Goal: Task Accomplishment & Management: Manage account settings

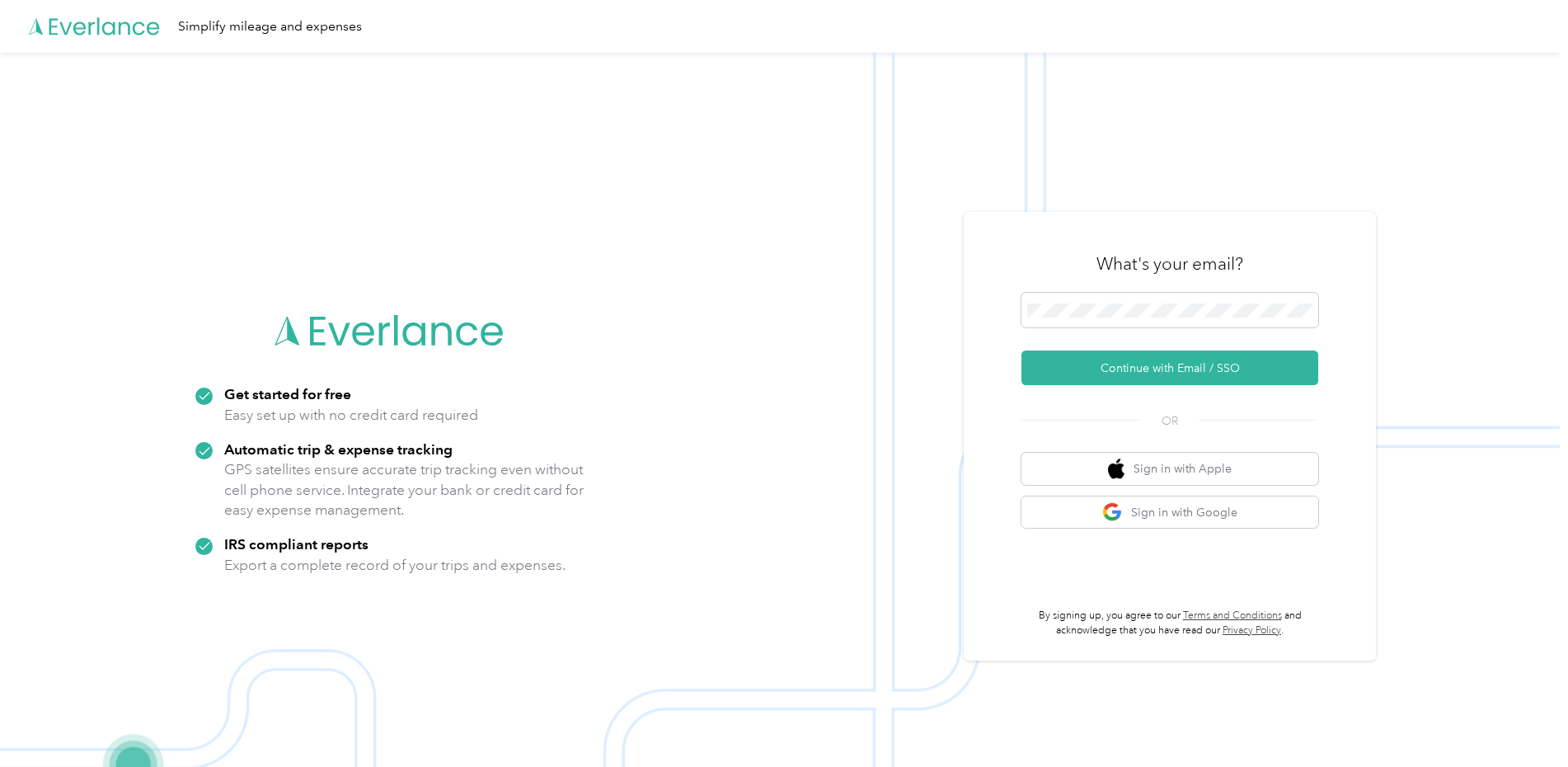
click at [1165, 373] on button "Continue with Email / SSO" at bounding box center [1169, 368] width 296 height 34
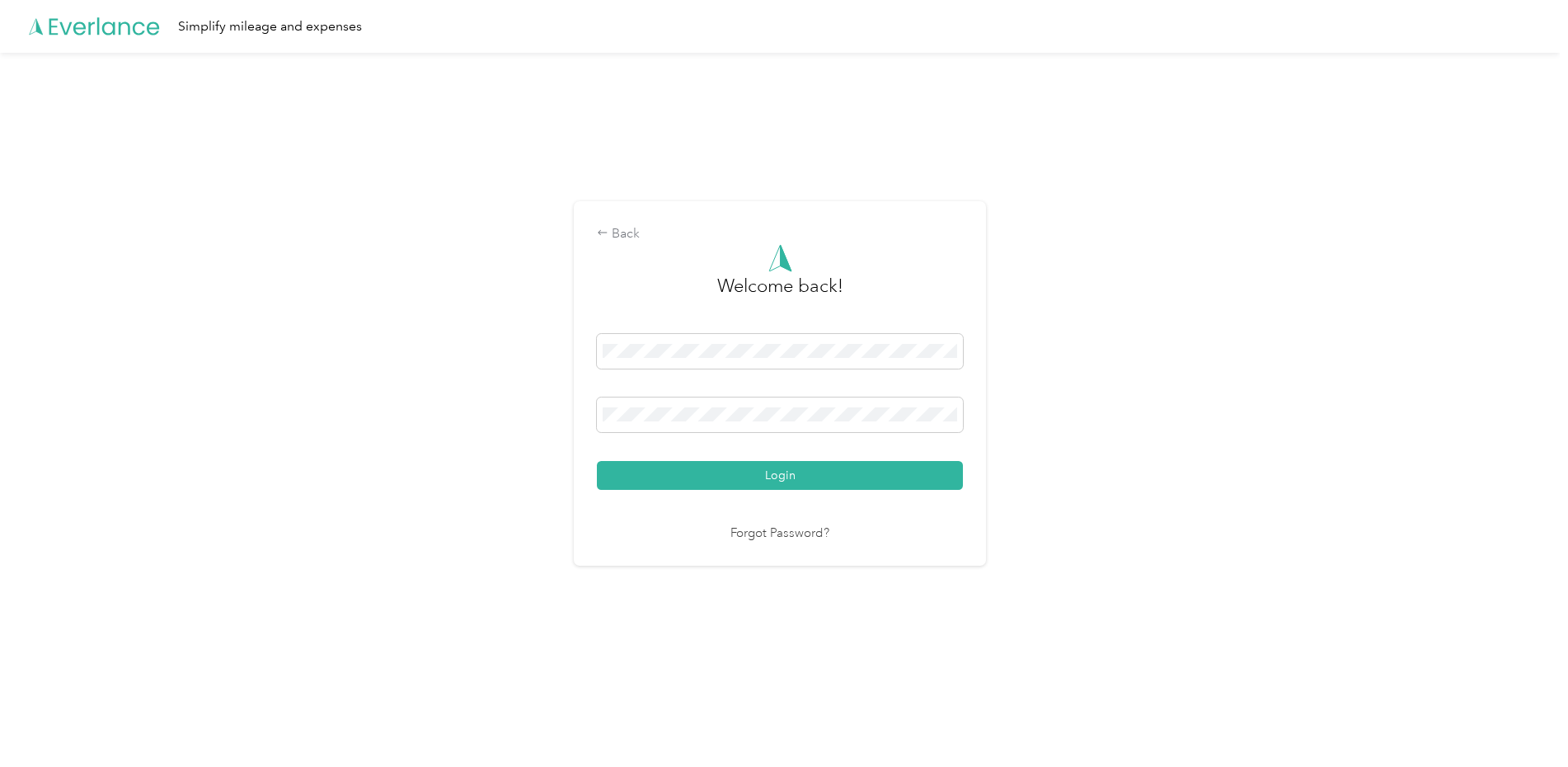
click at [597, 461] on button "Login" at bounding box center [780, 475] width 366 height 29
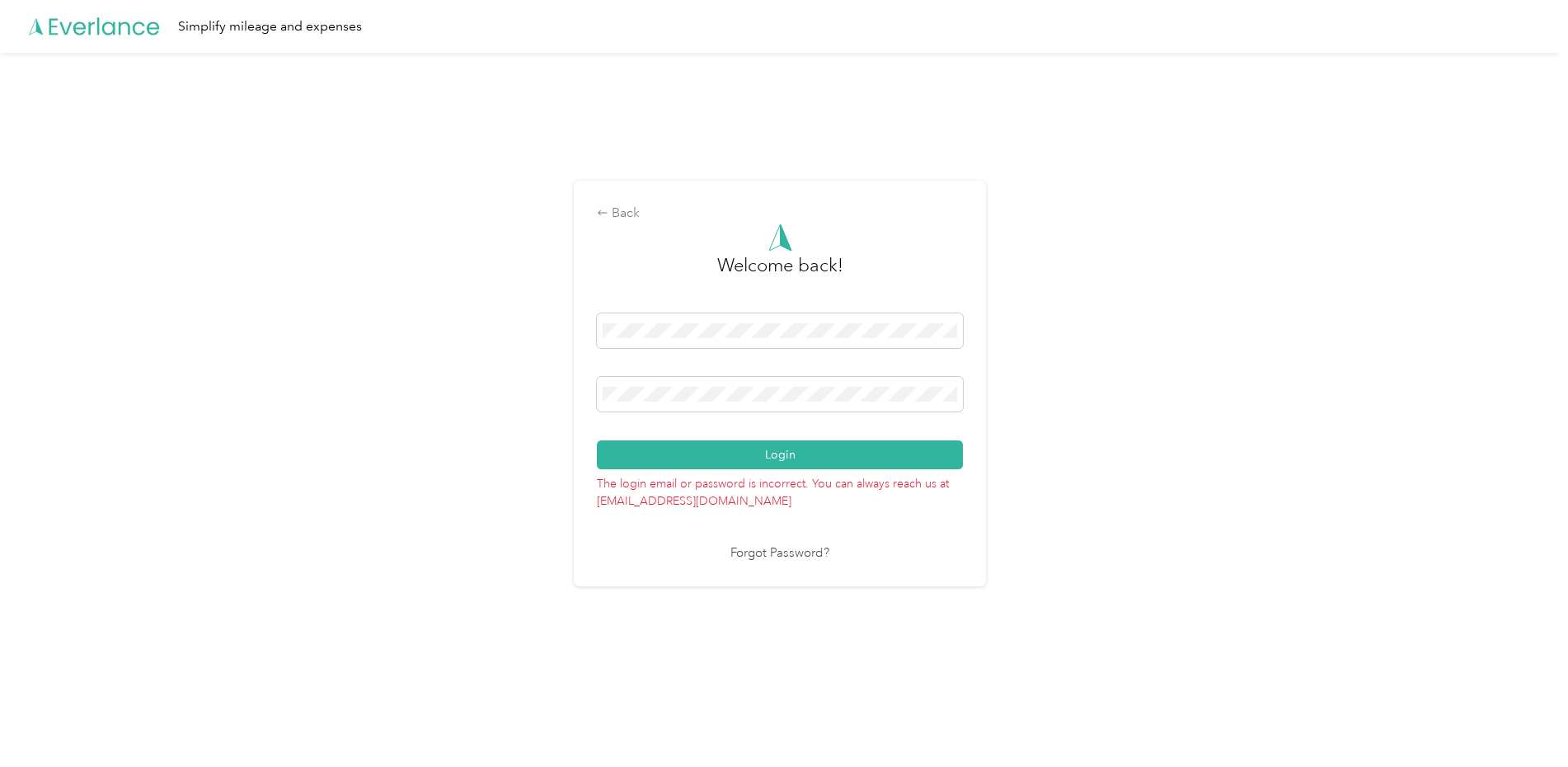
click at [597, 441] on button "Login" at bounding box center [780, 455] width 366 height 29
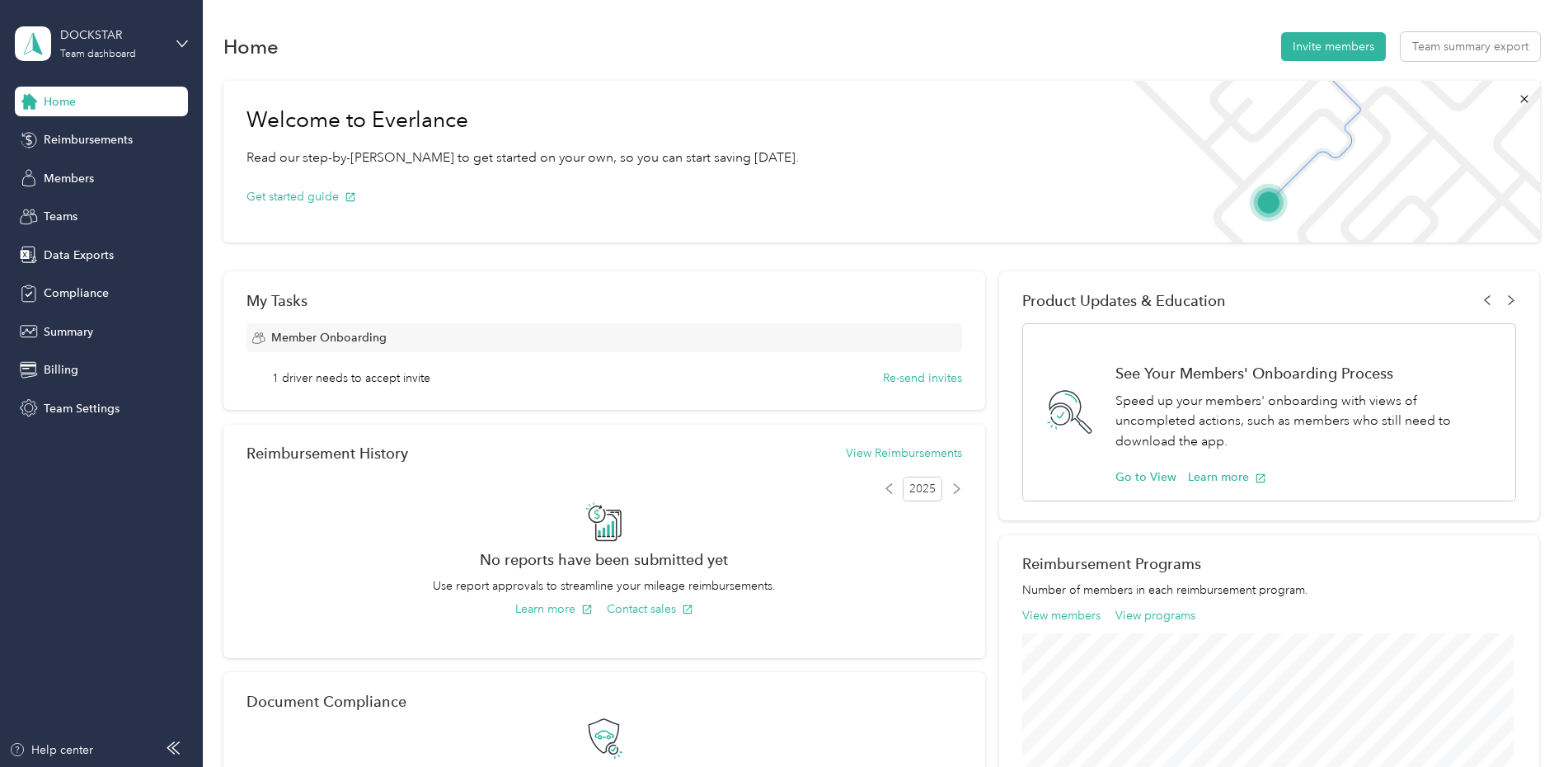
click at [73, 182] on span "Members" at bounding box center [68, 178] width 50 height 17
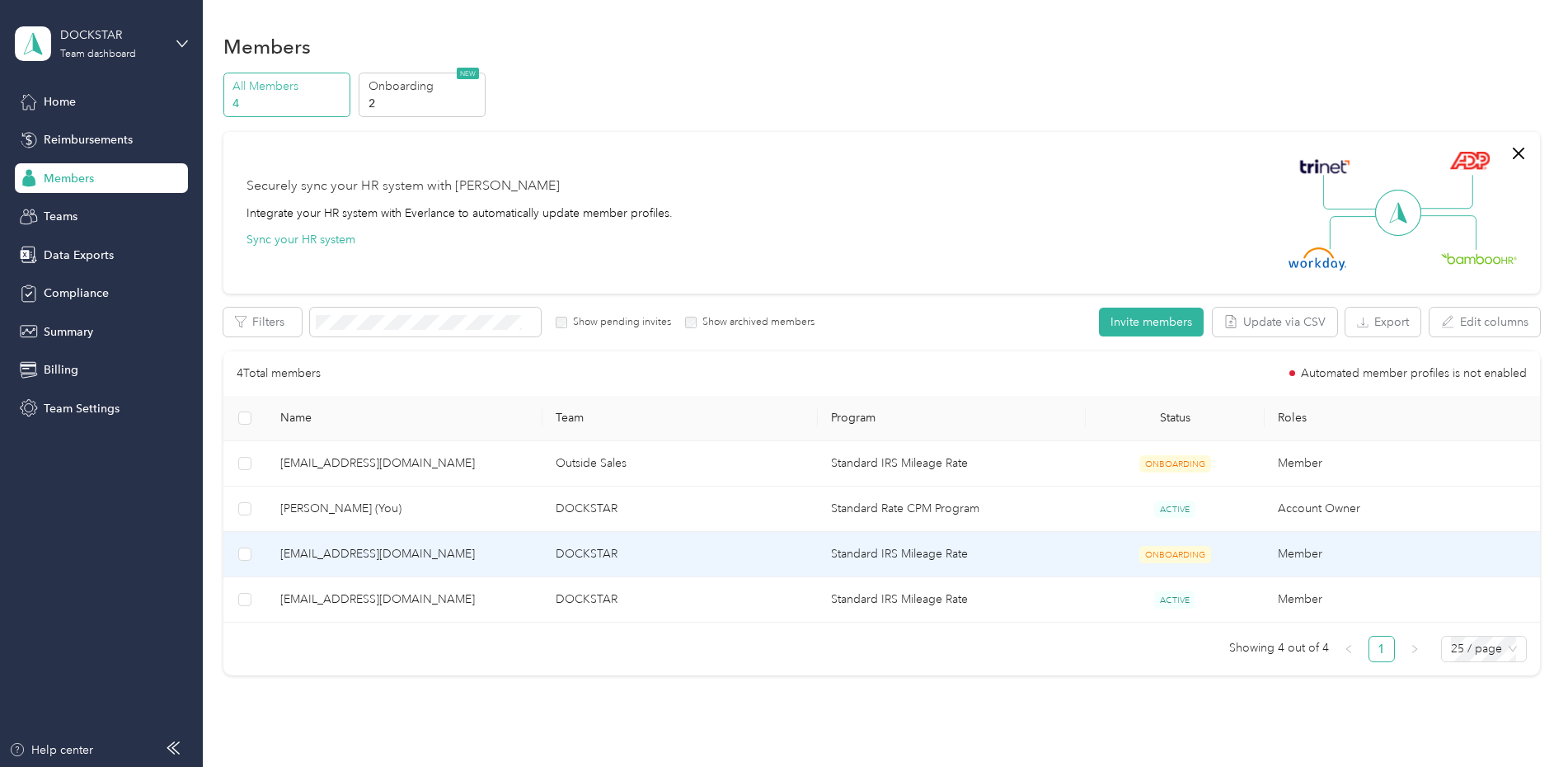
click at [355, 558] on span "[EMAIL_ADDRESS][DOMAIN_NAME]" at bounding box center [404, 554] width 249 height 18
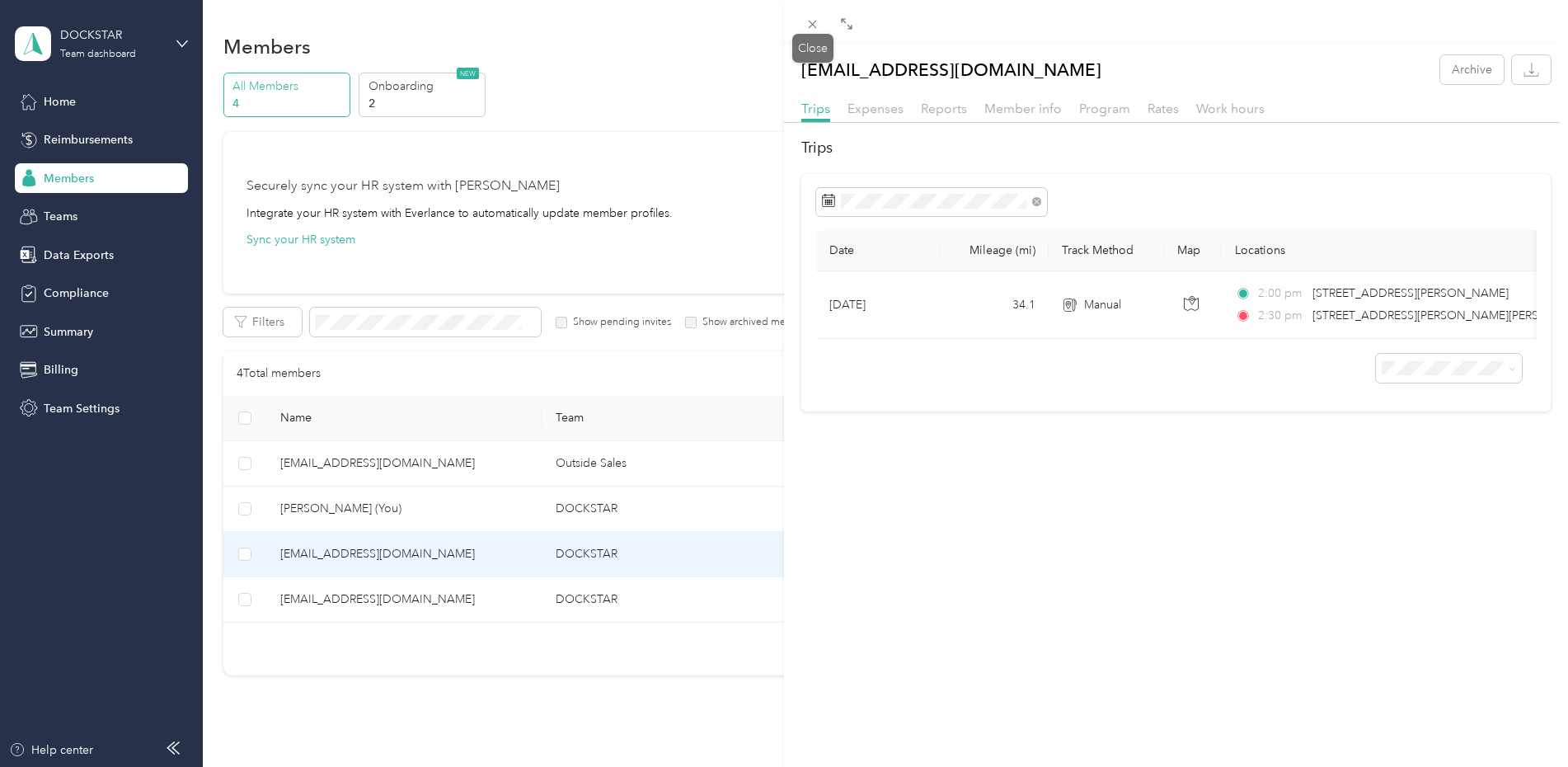
click at [819, 20] on icon at bounding box center [812, 24] width 14 height 14
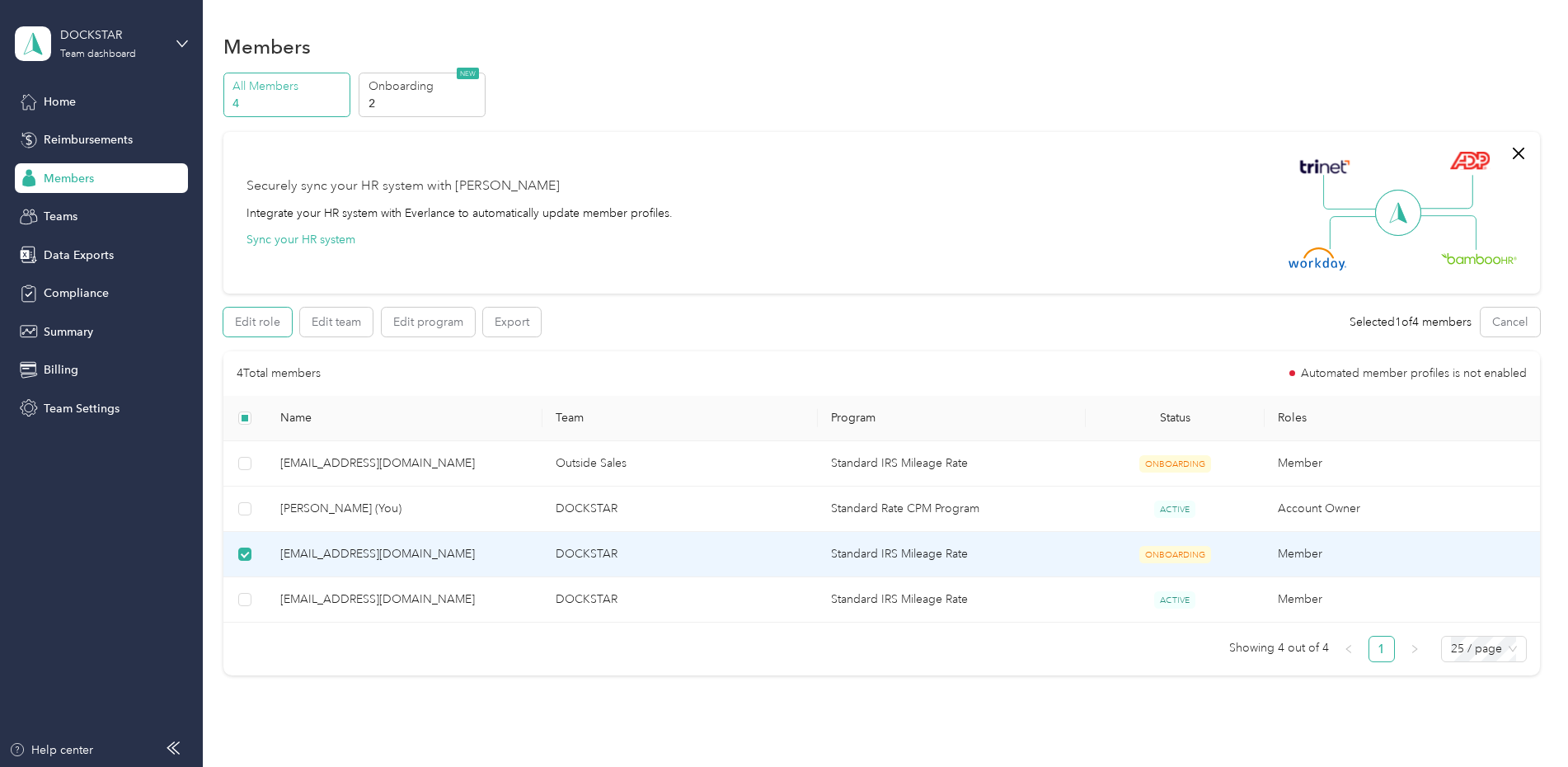
click at [258, 326] on button "Edit role" at bounding box center [256, 322] width 68 height 29
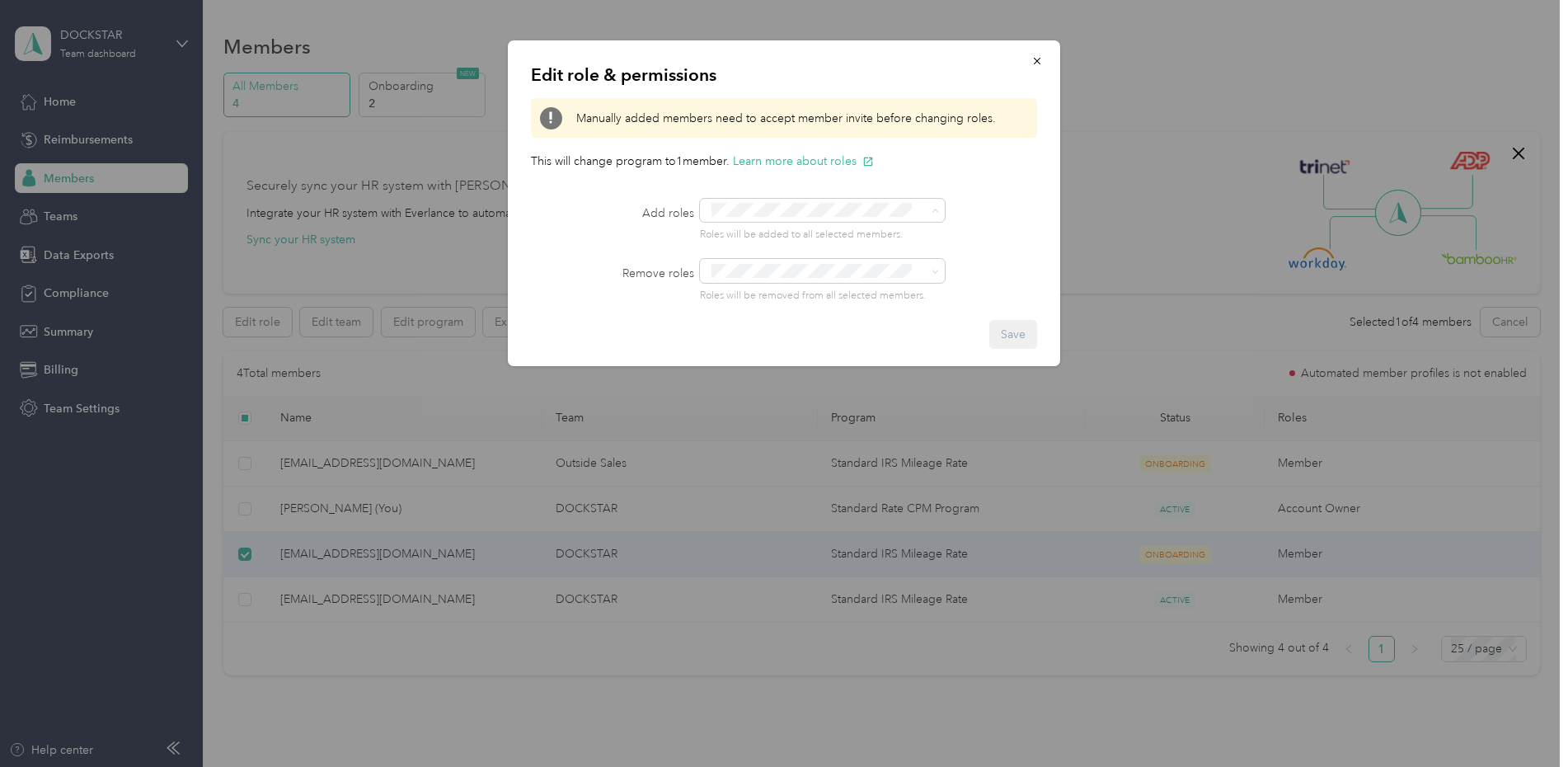
click at [770, 373] on button "Super Admin" at bounding box center [753, 366] width 84 height 21
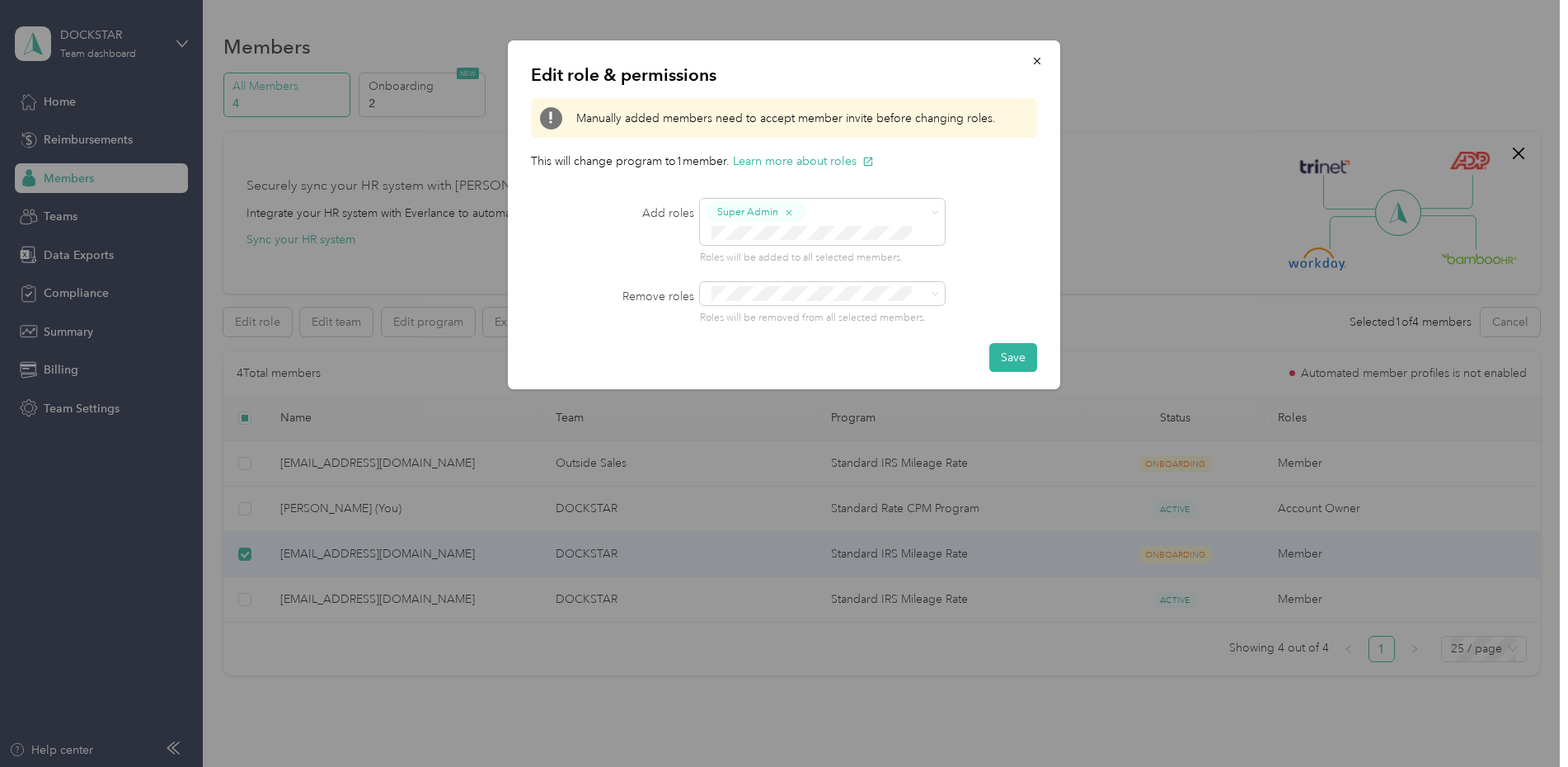
click at [1014, 351] on button "Save" at bounding box center [1012, 357] width 48 height 29
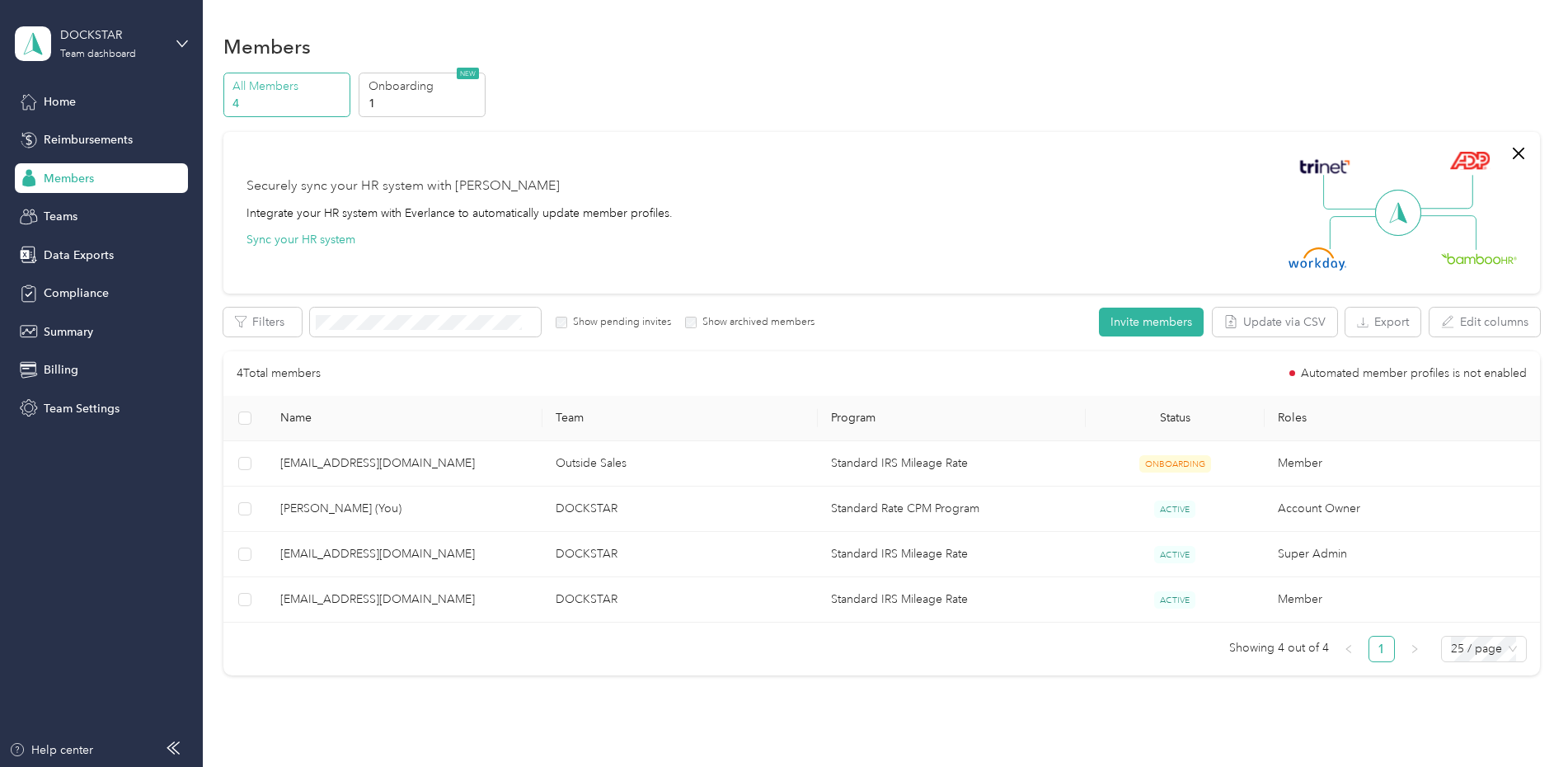
click at [175, 50] on div "DOCKSTAR Team dashboard" at bounding box center [101, 44] width 173 height 58
click at [100, 213] on div "Log out" at bounding box center [188, 210] width 324 height 29
